Goal: Communication & Community: Share content

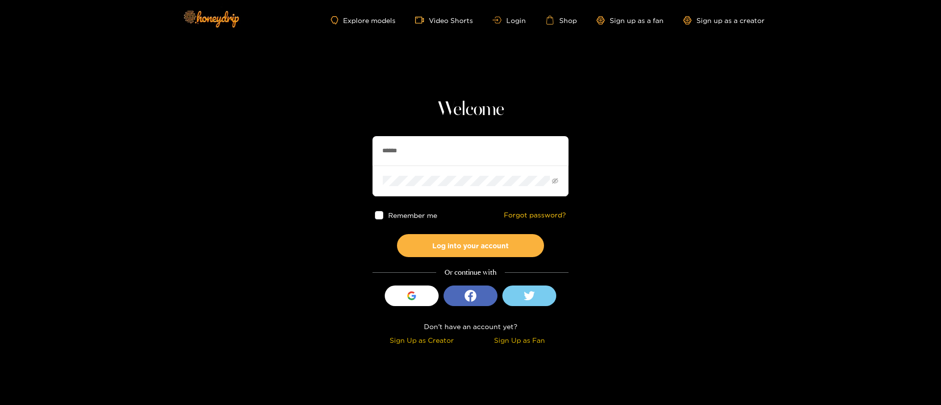
click at [458, 139] on input "******" at bounding box center [471, 150] width 196 height 29
type input "******"
click at [459, 249] on button "Log into your account" at bounding box center [470, 245] width 147 height 23
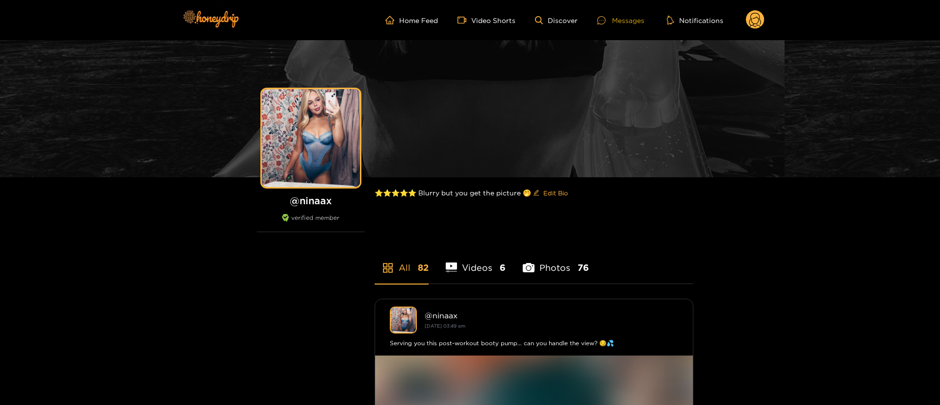
click at [625, 21] on div "Messages" at bounding box center [620, 20] width 47 height 11
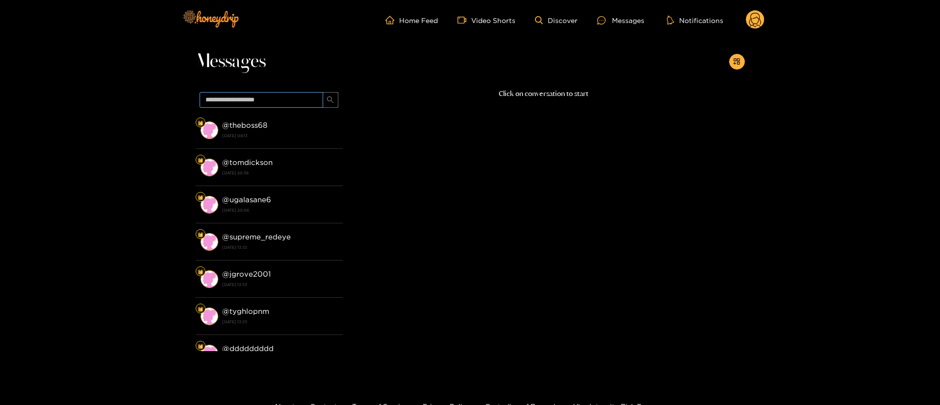
drag, startPoint x: 284, startPoint y: 87, endPoint x: 284, endPoint y: 93, distance: 5.4
click at [284, 89] on div "Messages @ theboss68 [DATE] 04:13 @ tomdickson [DATE] 20:38 @ [GEOGRAPHIC_DATA]…" at bounding box center [470, 206] width 549 height 332
click at [284, 98] on input "text" at bounding box center [262, 100] width 124 height 16
paste input "**********"
type input "**********"
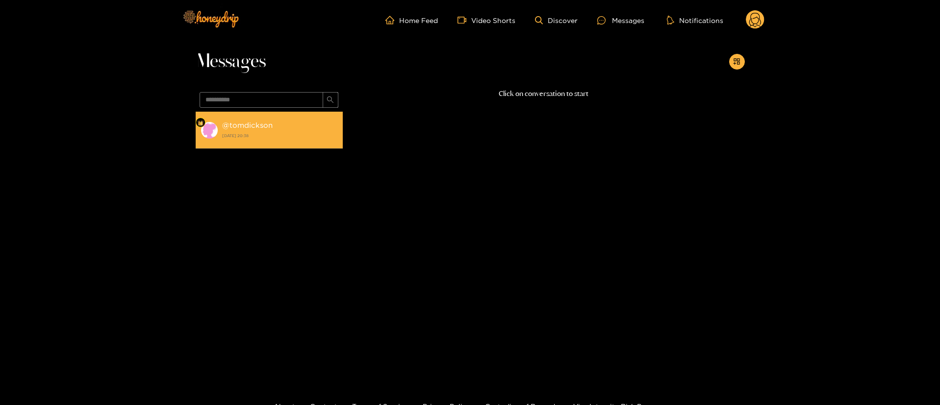
click at [267, 136] on strong "[DATE] 20:38" at bounding box center [280, 135] width 116 height 9
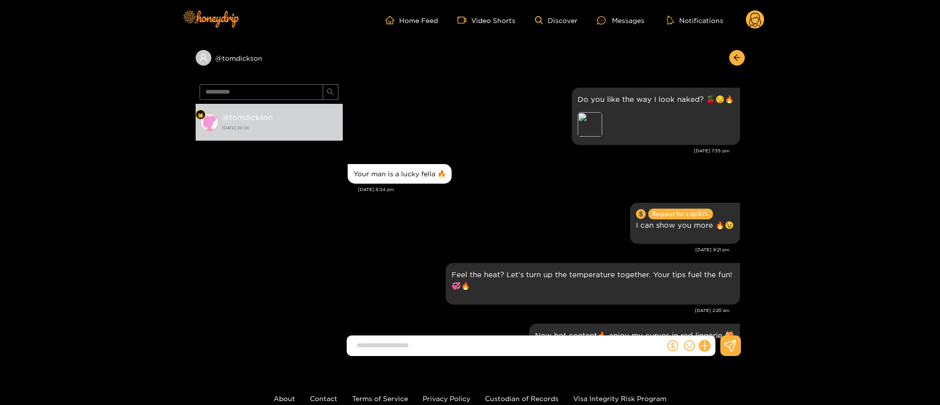
scroll to position [1411, 0]
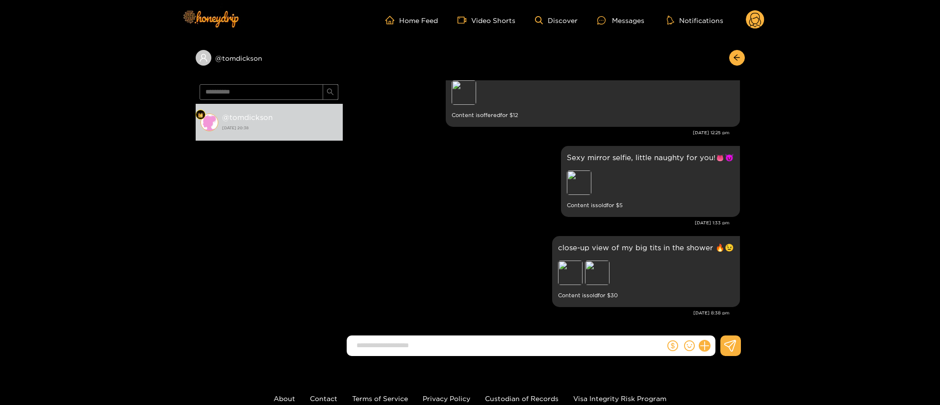
click at [493, 250] on div "close-up view of my big tits in the shower 🔥😉 Preview Preview Content is sold f…" at bounding box center [544, 272] width 392 height 76
click at [569, 279] on div "Preview" at bounding box center [570, 273] width 25 height 25
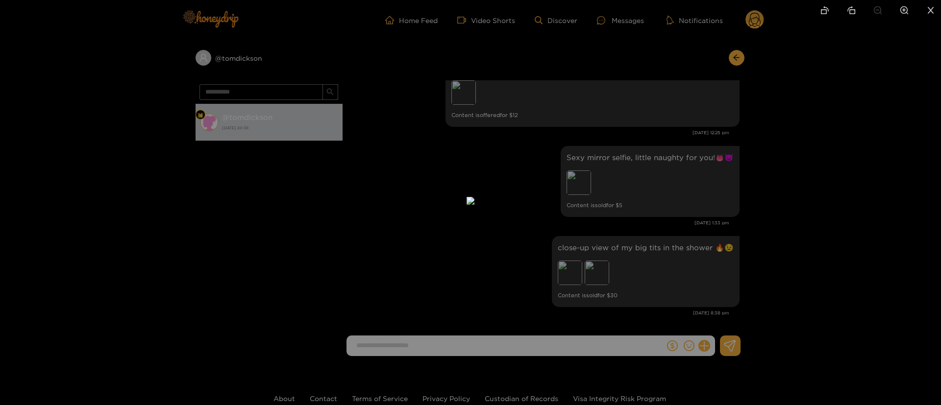
click at [738, 221] on div at bounding box center [470, 202] width 941 height 405
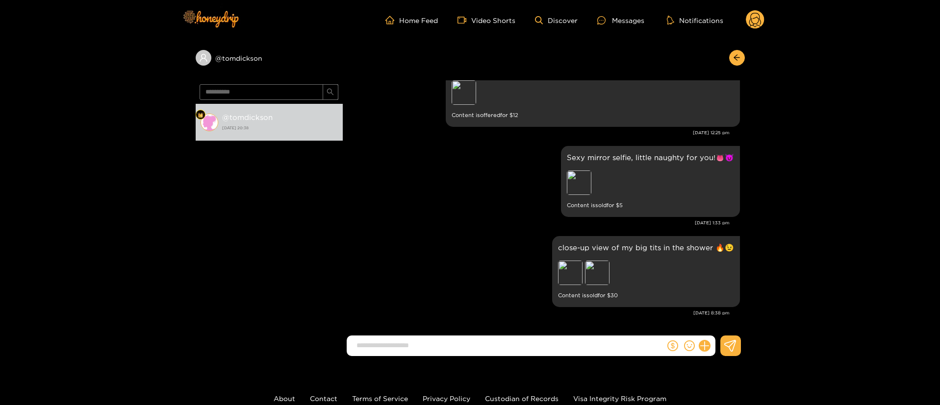
click at [459, 221] on div "[DATE] 1:33 pm" at bounding box center [539, 223] width 382 height 7
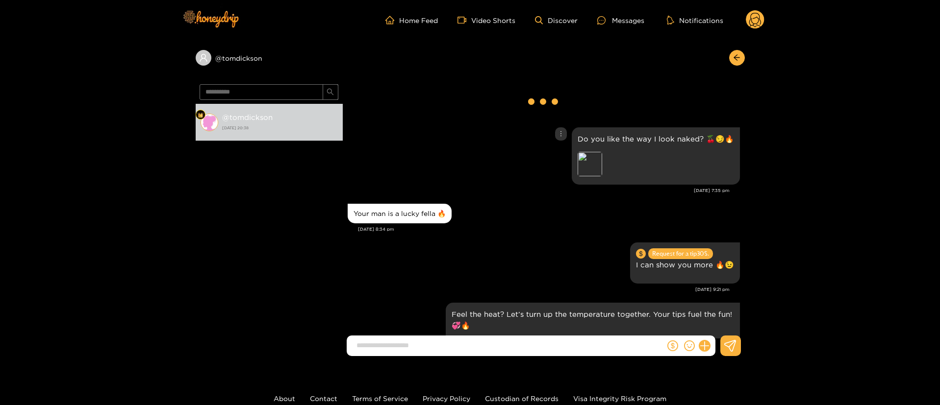
scroll to position [0, 0]
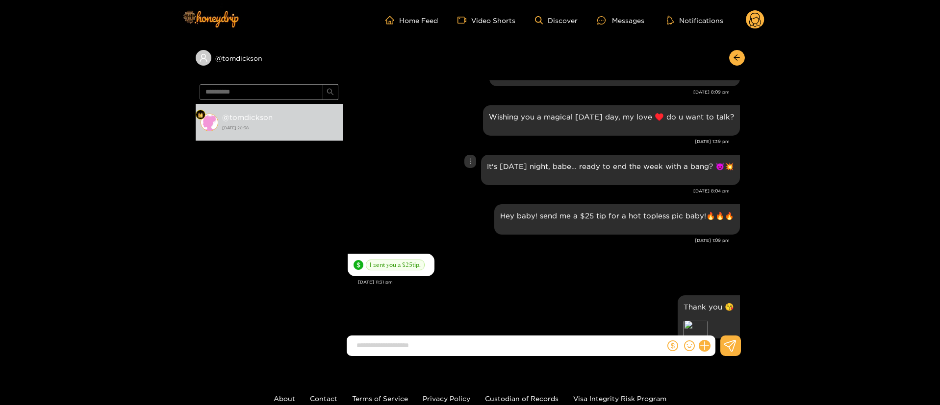
click at [441, 199] on div "It's [DATE] night, babe… ready to end the week with a bang? 😈💥 [DATE] 8:04 pm" at bounding box center [544, 177] width 392 height 50
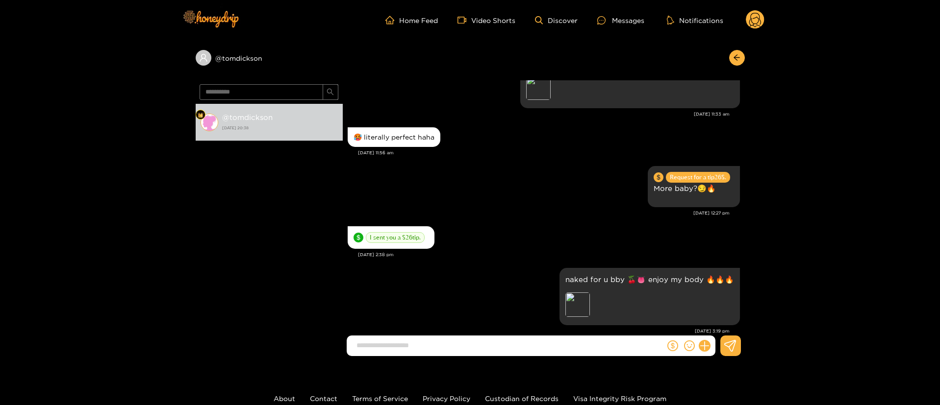
scroll to position [735, 0]
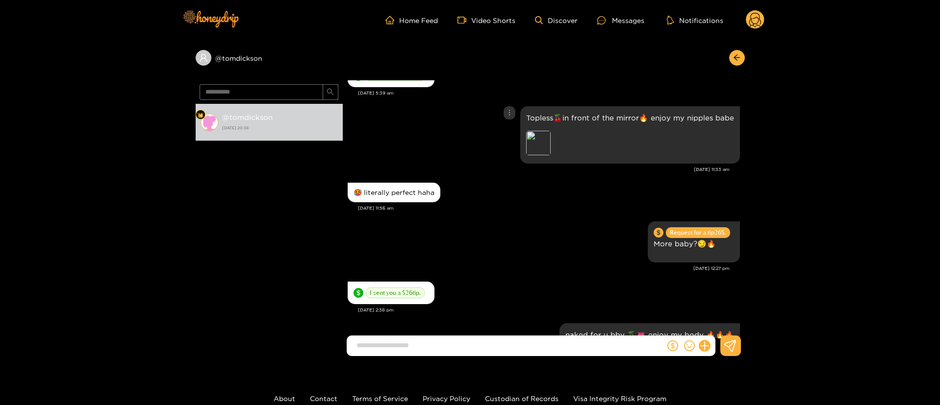
click at [526, 155] on div "Preview" at bounding box center [594, 144] width 137 height 27
click at [532, 152] on div "Preview" at bounding box center [538, 143] width 25 height 25
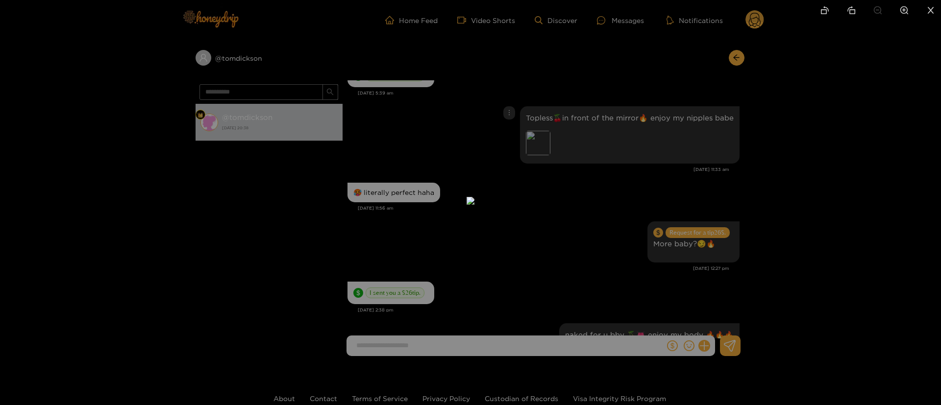
click at [651, 219] on div at bounding box center [470, 202] width 941 height 405
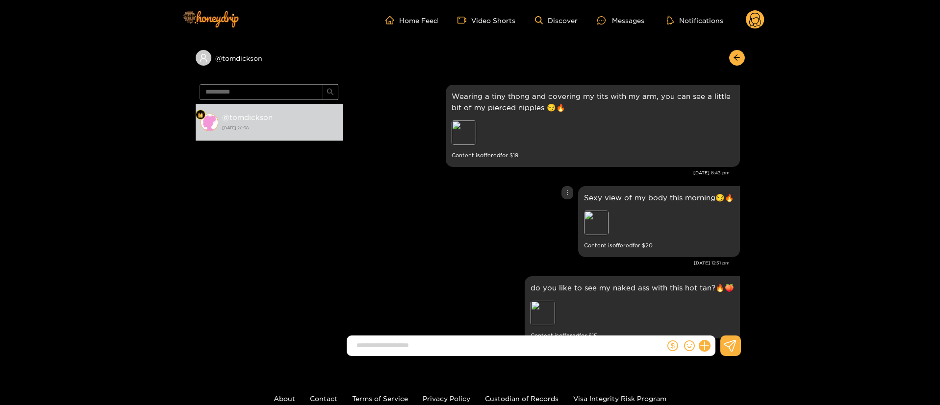
click at [466, 234] on div "Sexy view of my body this morning😏🔥 Preview Content is offered for $ 20" at bounding box center [544, 222] width 392 height 76
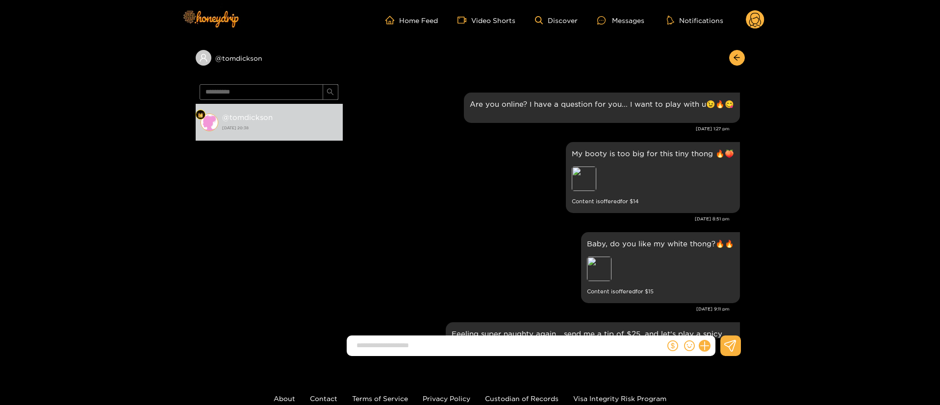
scroll to position [0, 0]
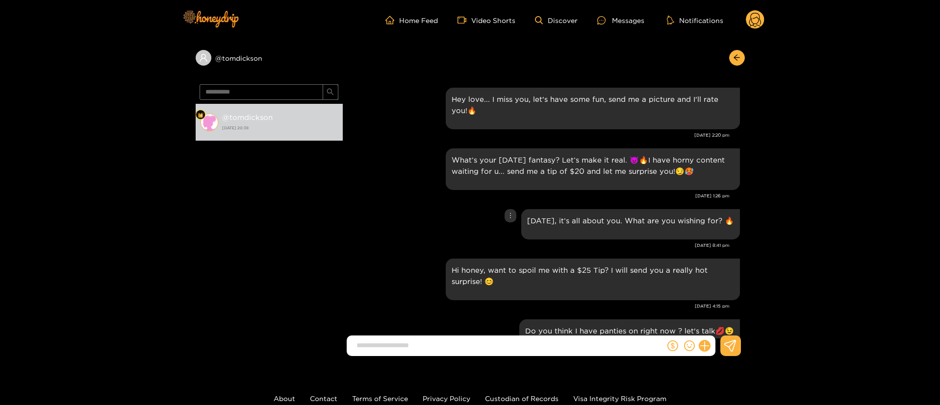
click at [450, 234] on div "[DATE], it’s all about you. What are you wishing for? 🔥" at bounding box center [544, 224] width 392 height 35
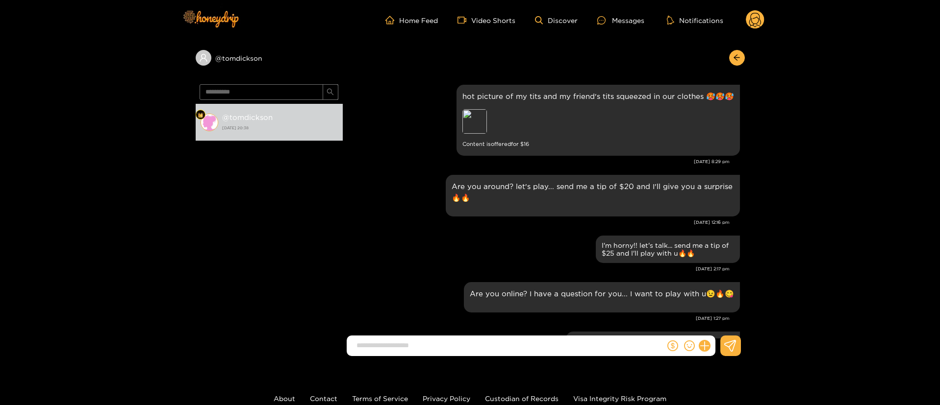
scroll to position [1545, 0]
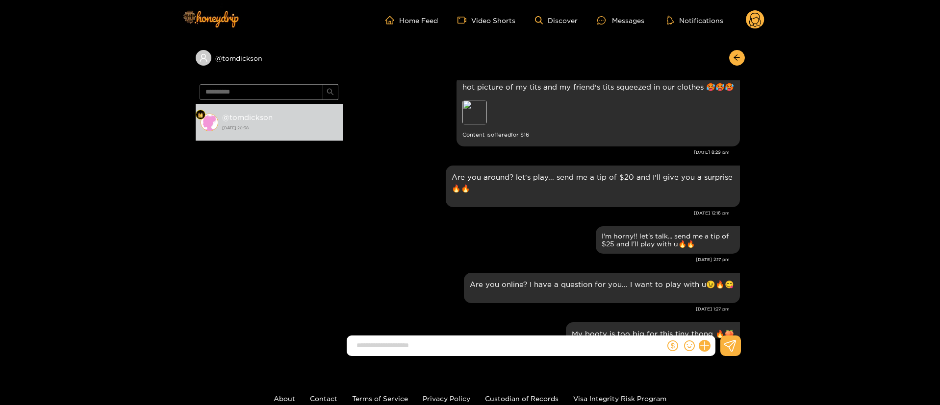
click at [422, 261] on div "[DATE] 2:17 pm" at bounding box center [539, 259] width 382 height 7
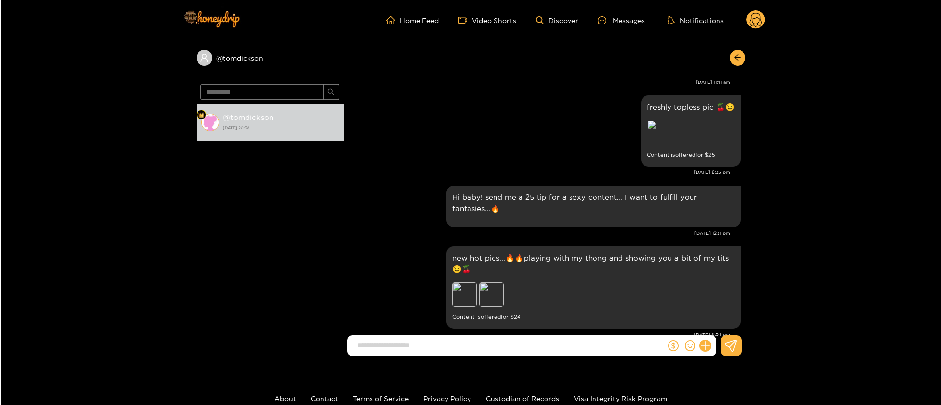
scroll to position [3825, 0]
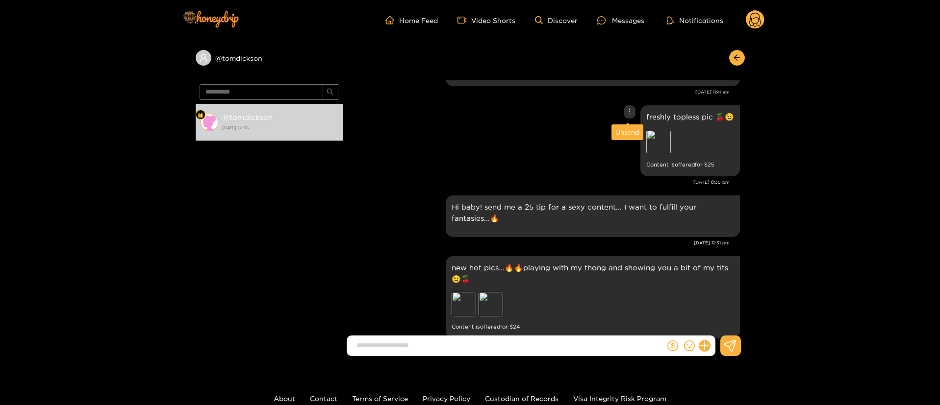
click at [621, 106] on div "freshly topless pic 🍒😉 Preview Content is offered for $ 25" at bounding box center [544, 141] width 392 height 76
click at [626, 110] on icon "more" at bounding box center [629, 111] width 7 height 7
click at [628, 129] on div "Unsend" at bounding box center [627, 132] width 24 height 10
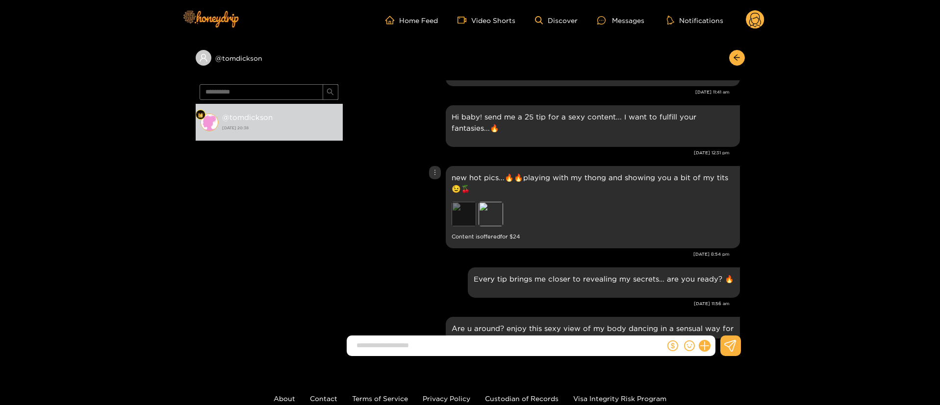
click at [462, 220] on div "Preview" at bounding box center [464, 214] width 25 height 25
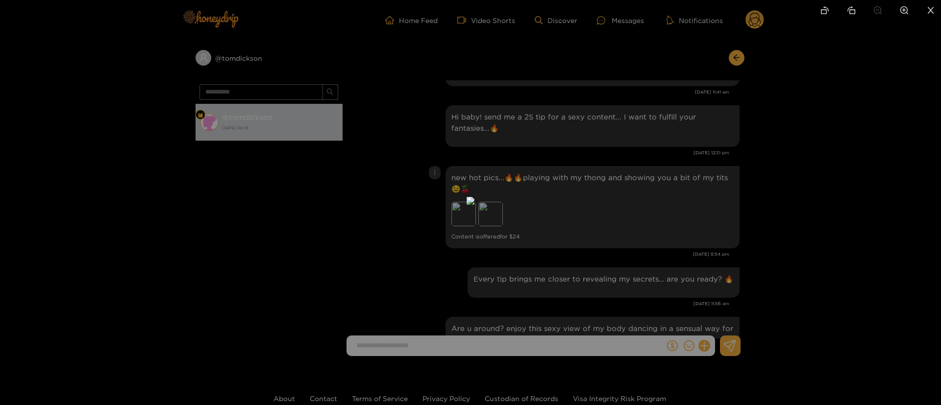
click at [696, 196] on div at bounding box center [470, 202] width 941 height 405
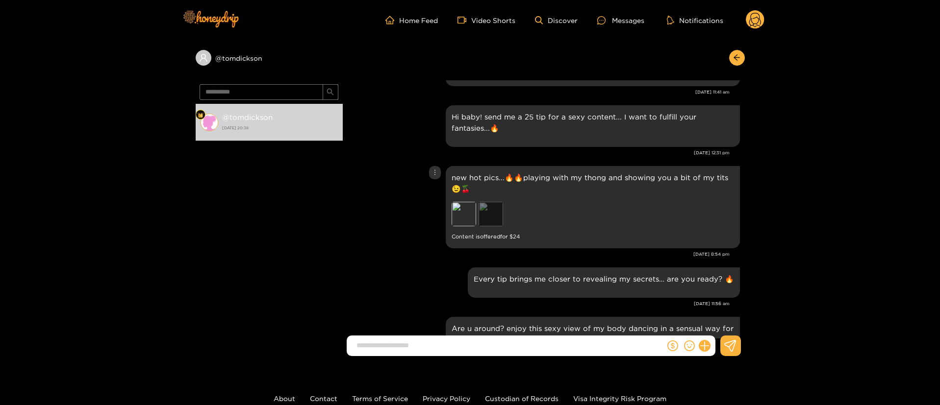
click at [488, 222] on div "Preview" at bounding box center [491, 214] width 25 height 25
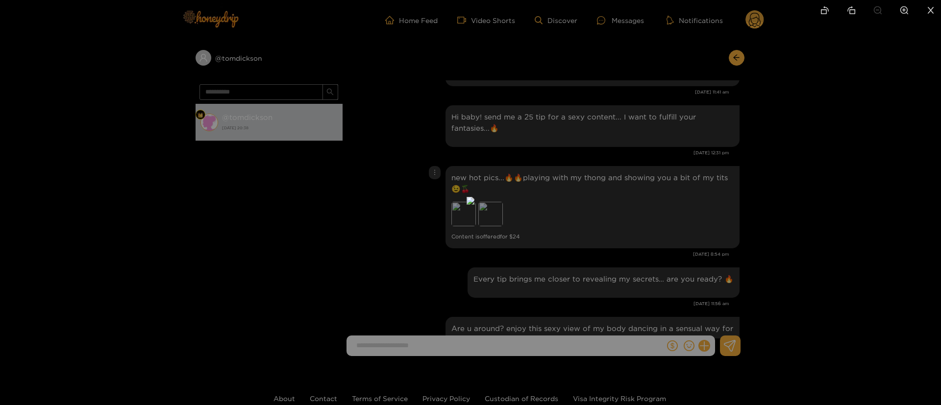
click at [700, 181] on div at bounding box center [470, 202] width 941 height 405
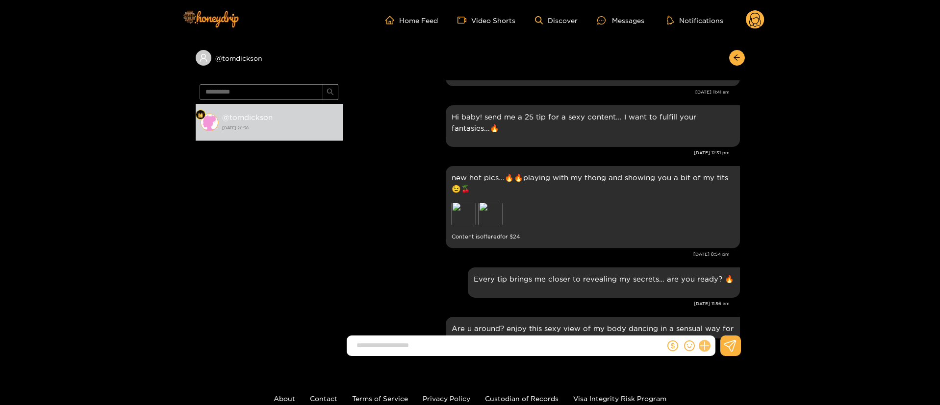
click at [702, 341] on button at bounding box center [704, 346] width 17 height 17
click at [728, 324] on button at bounding box center [723, 322] width 34 height 22
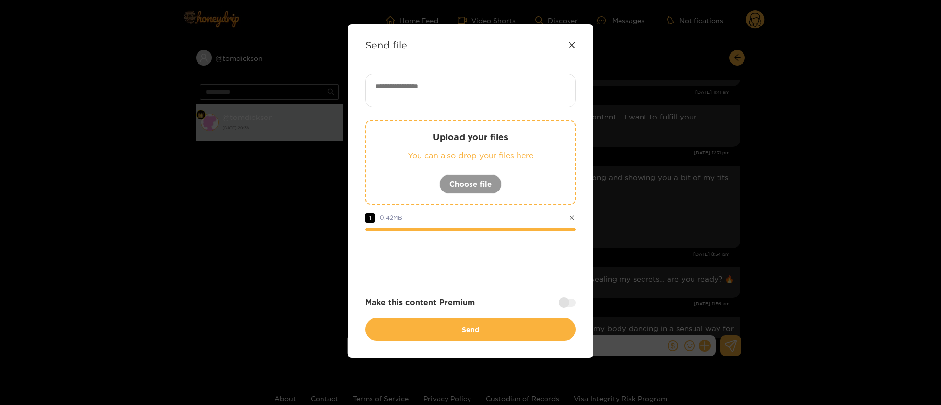
click at [571, 221] on button at bounding box center [572, 218] width 8 height 8
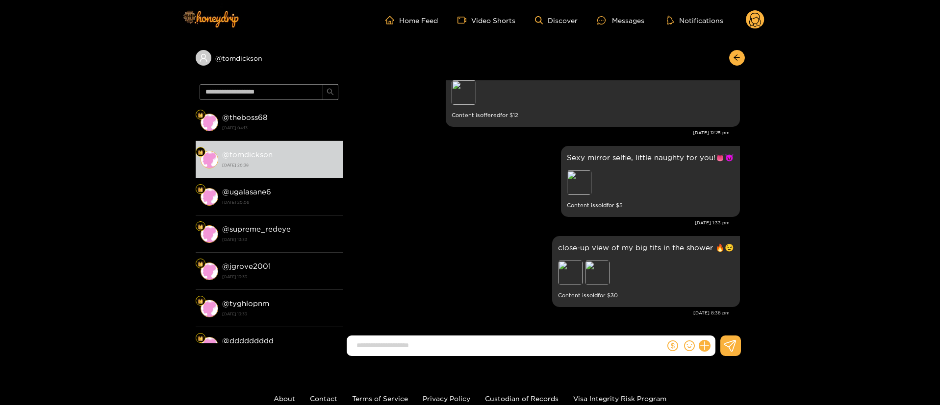
click at [708, 339] on div at bounding box center [690, 346] width 50 height 21
click at [706, 345] on icon at bounding box center [704, 346] width 11 height 11
click at [720, 331] on button at bounding box center [723, 322] width 34 height 22
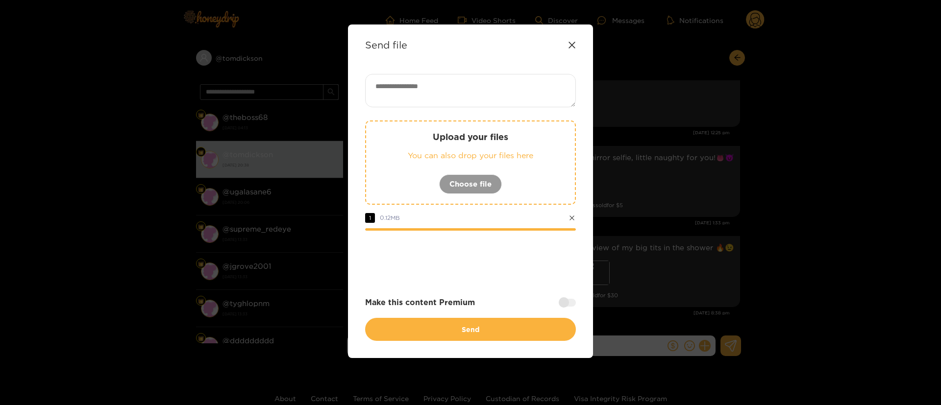
click at [568, 299] on div at bounding box center [567, 303] width 17 height 8
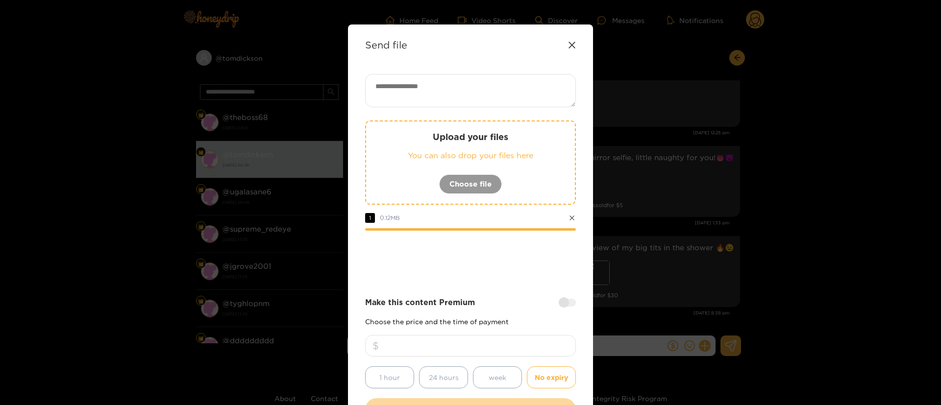
click at [518, 338] on input "number" at bounding box center [470, 346] width 211 height 22
type input "**"
click at [476, 83] on textarea at bounding box center [470, 90] width 211 height 33
paste textarea "**********"
type textarea "**********"
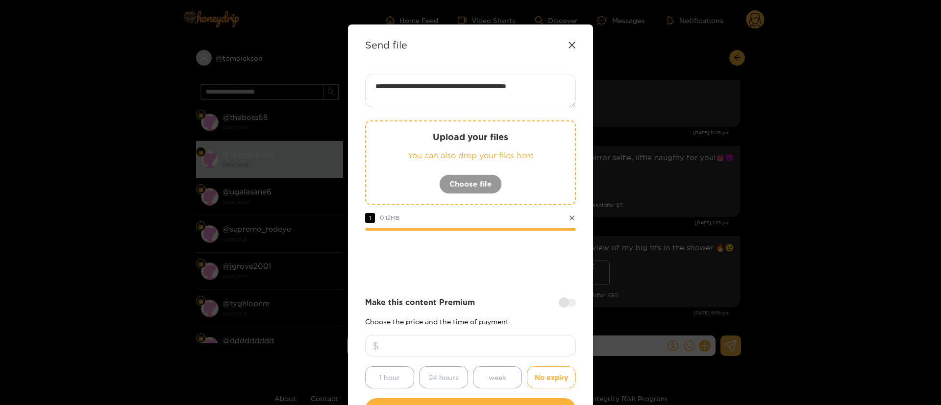
click at [482, 299] on div "Make this content Premium" at bounding box center [470, 302] width 211 height 11
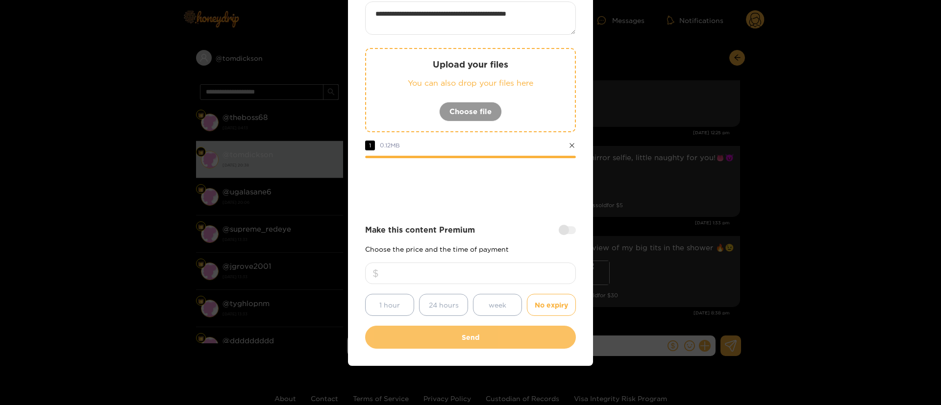
click at [477, 329] on button "Send" at bounding box center [470, 337] width 211 height 23
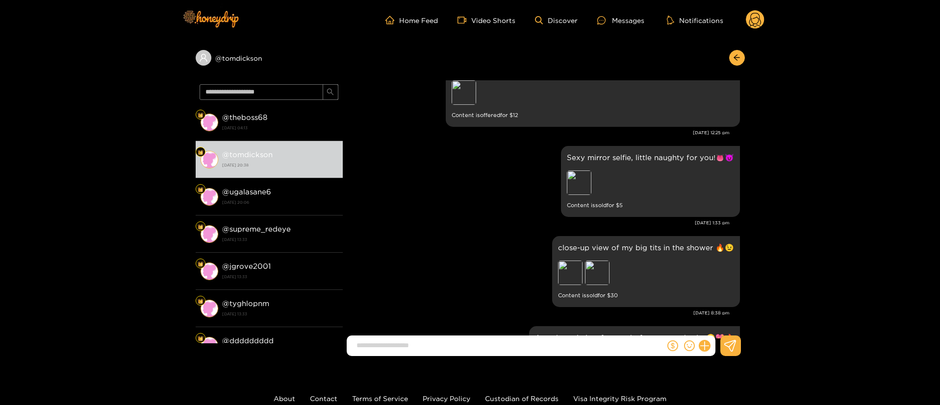
scroll to position [1501, 0]
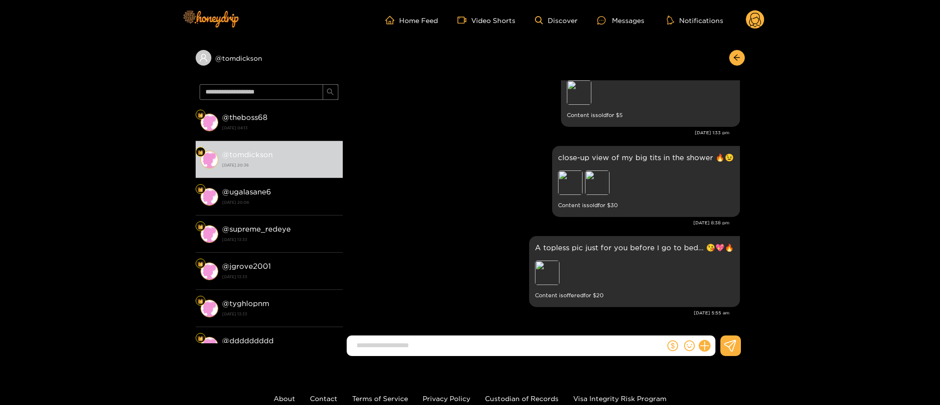
click at [759, 15] on icon at bounding box center [755, 21] width 12 height 17
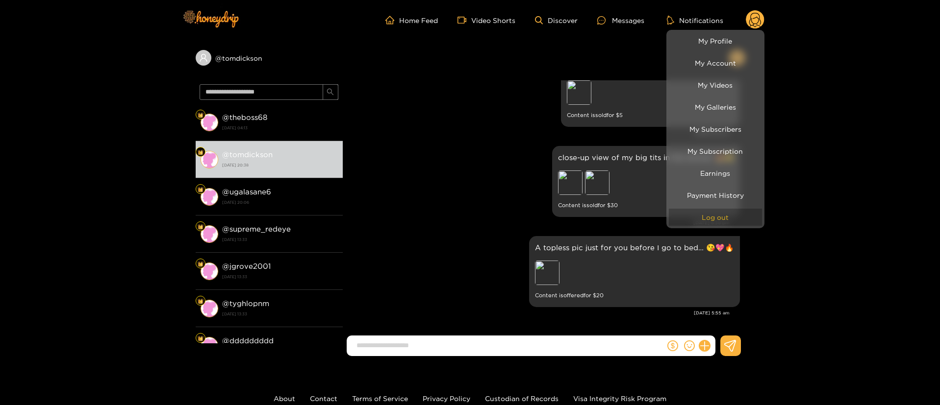
click at [697, 219] on button "Log out" at bounding box center [715, 217] width 93 height 17
